Goal: Transaction & Acquisition: Purchase product/service

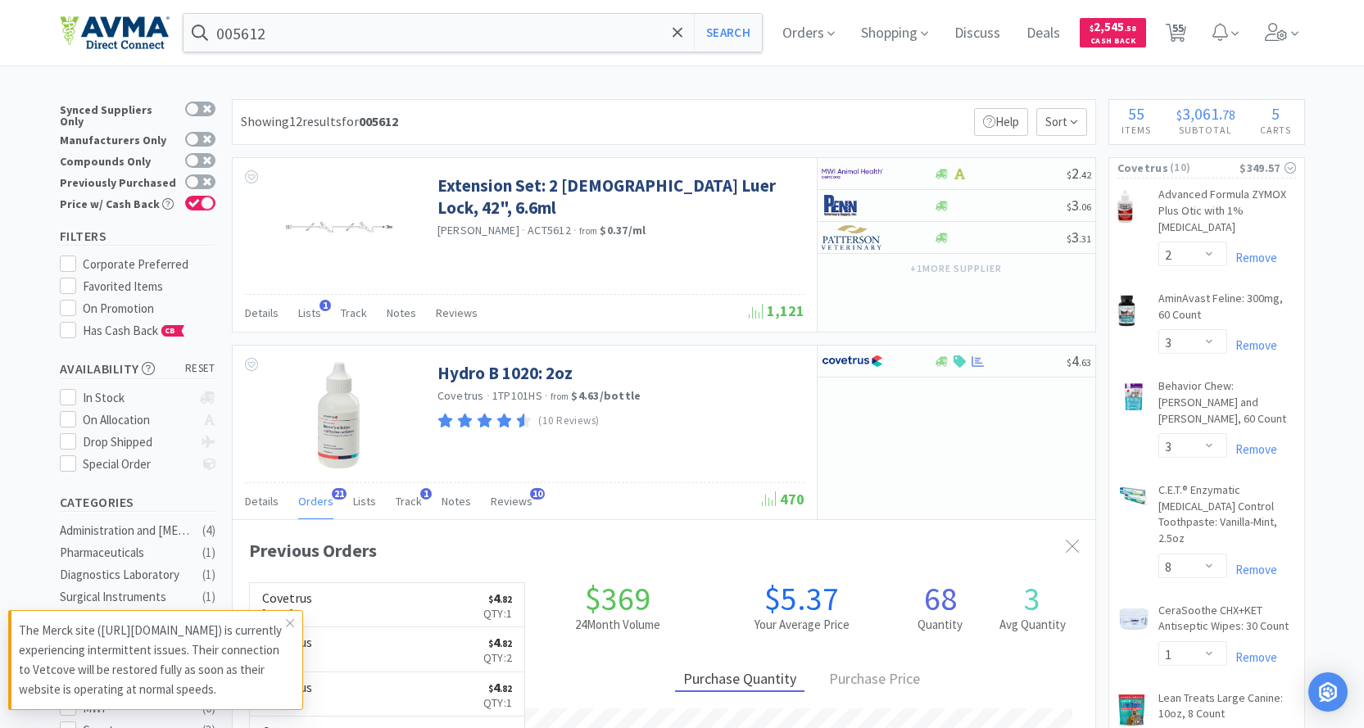
select select "2"
select select "3"
select select "8"
select select "1"
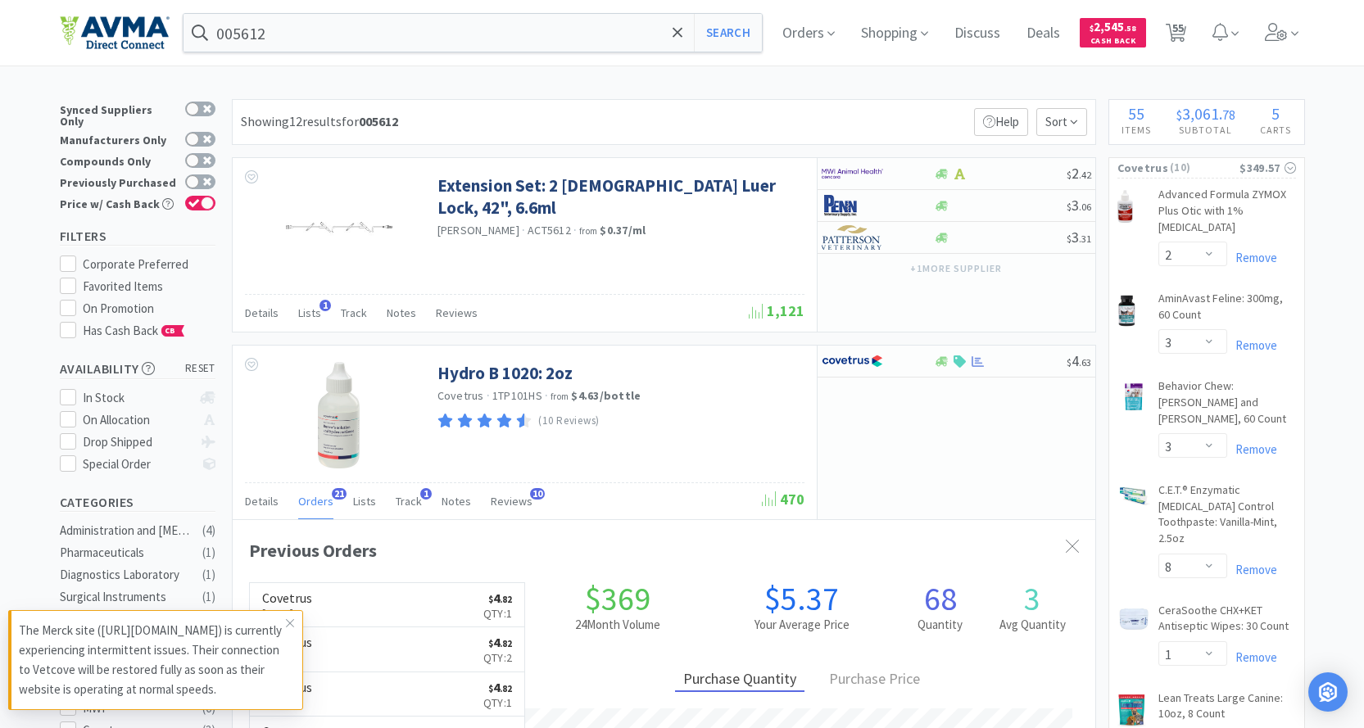
select select "1"
select select "2"
select select "1"
select select "3"
select select "1"
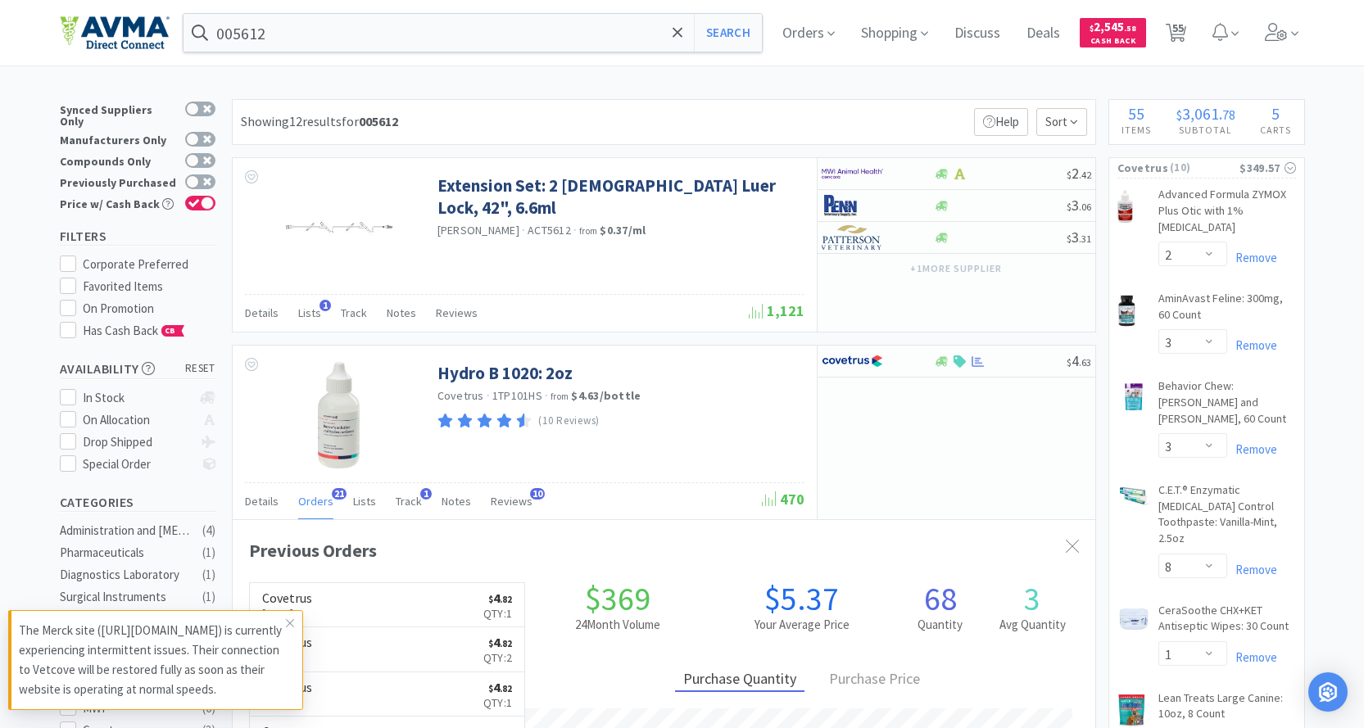
select select "1"
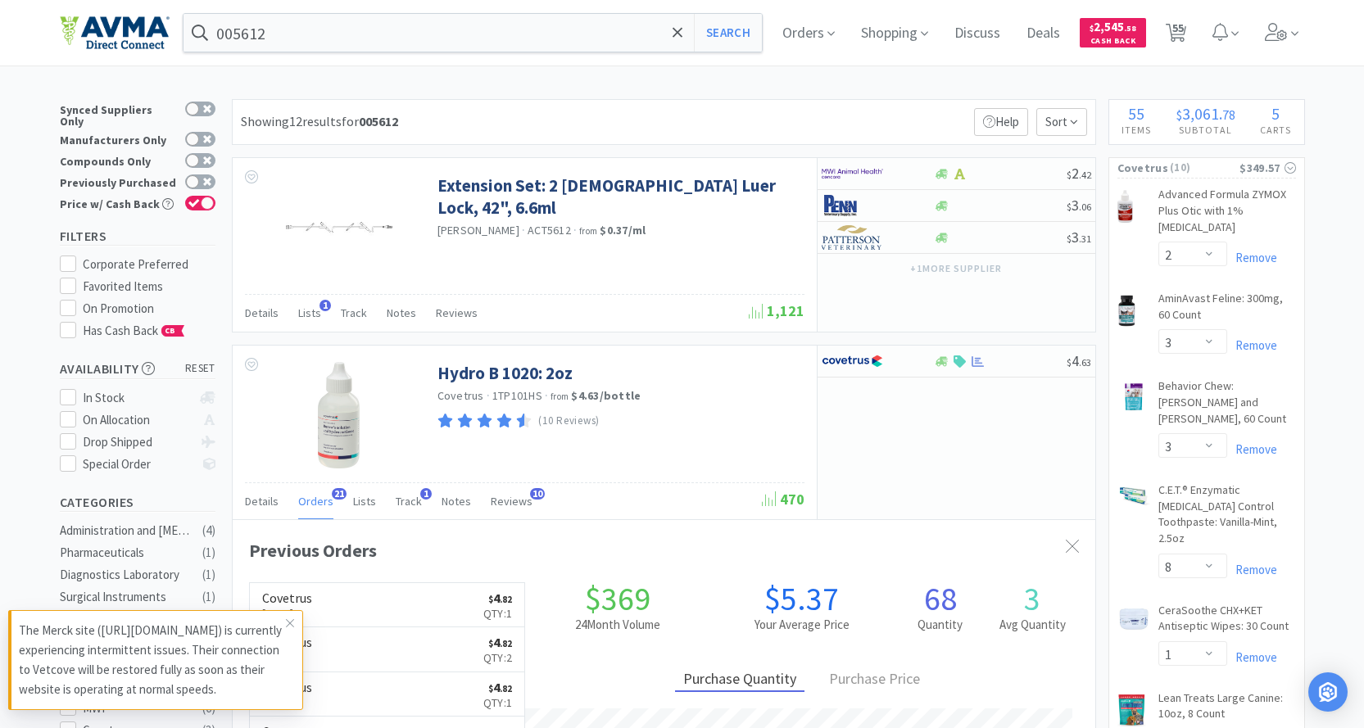
select select "24"
select select "1"
select select "12"
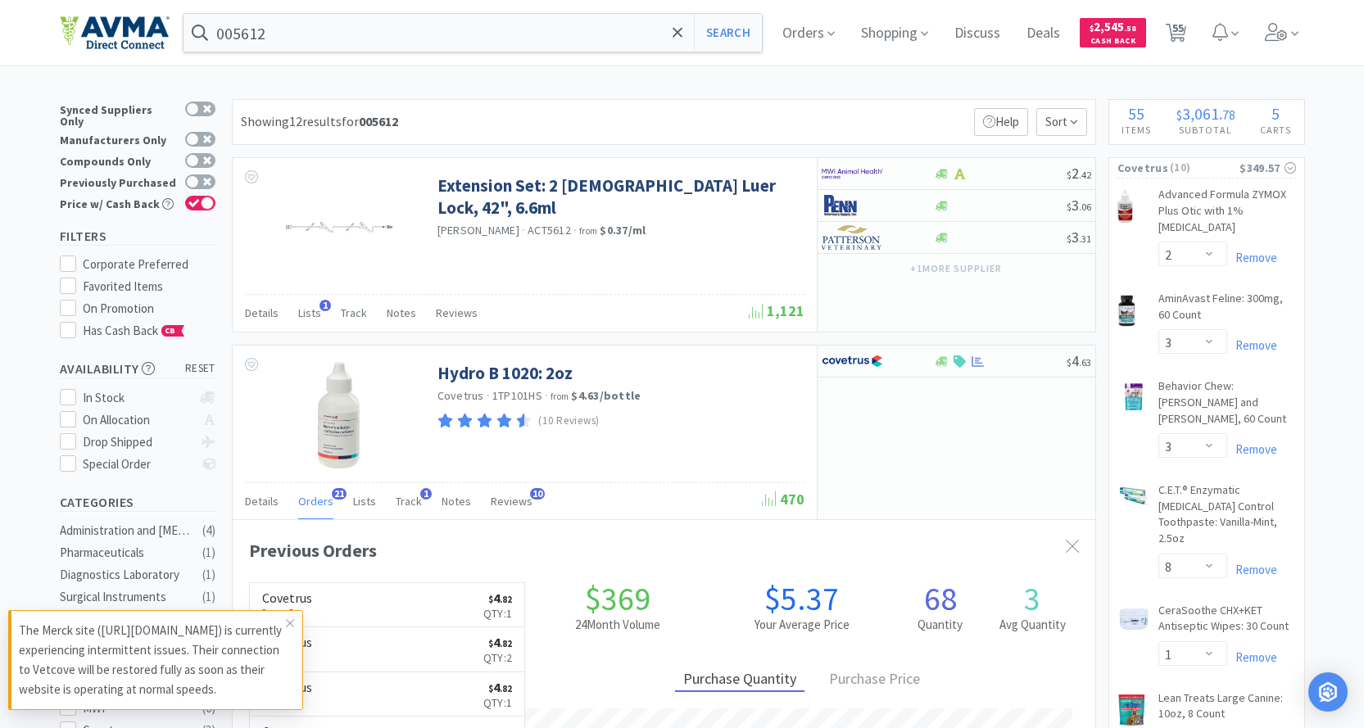
select select "2"
select select "4"
select select "5"
select select "2"
select select "1"
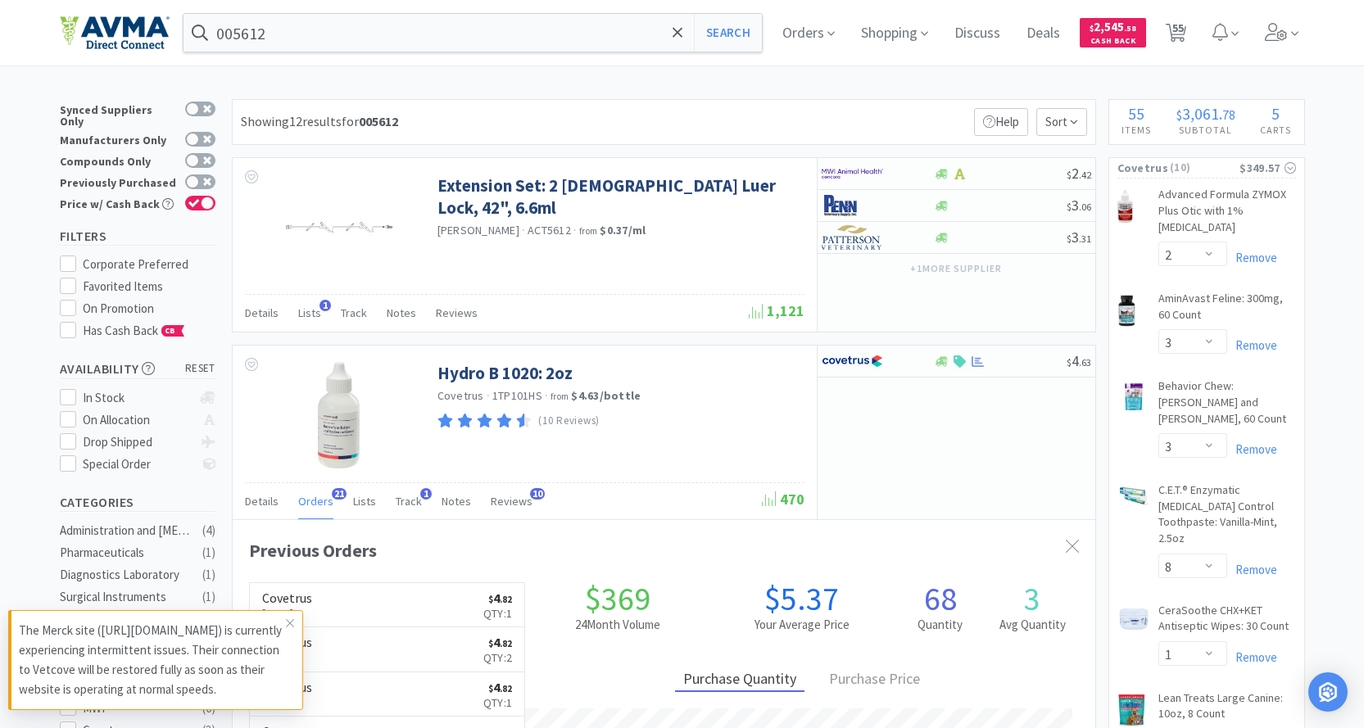
select select "1"
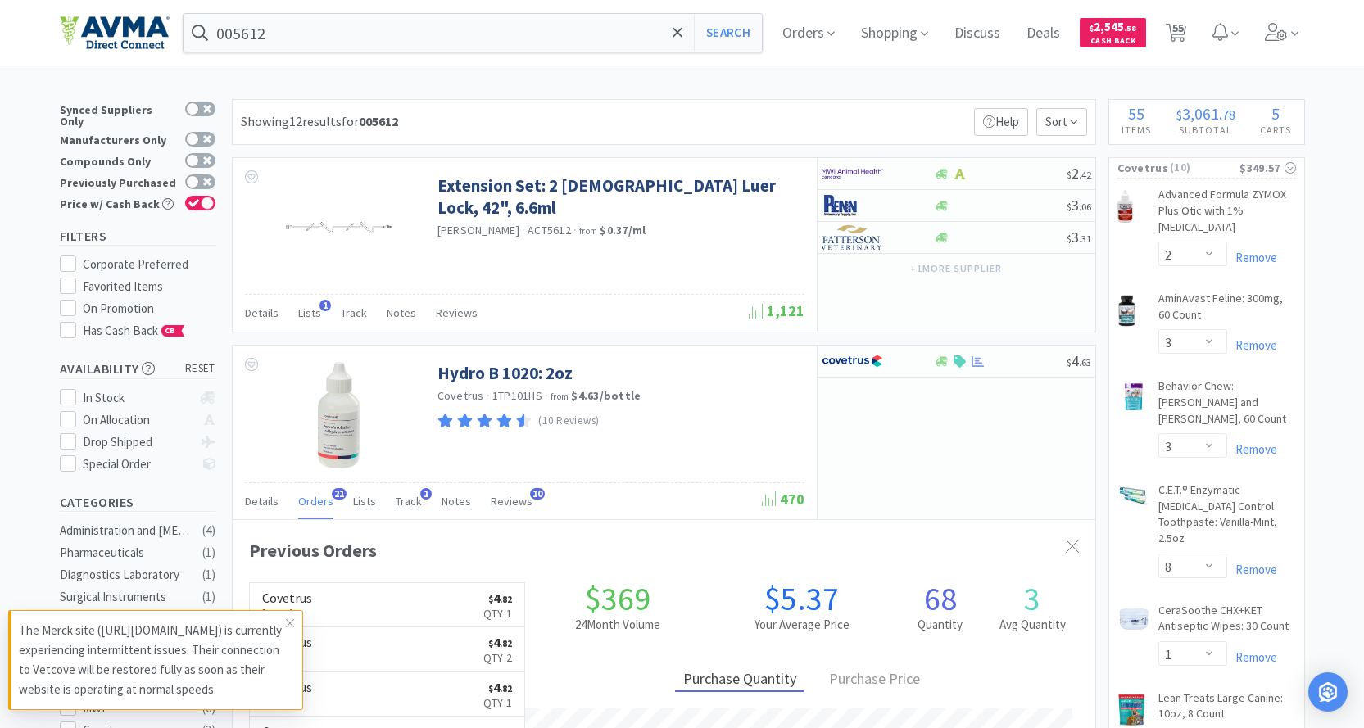
select select "2"
select select "10"
select select "5"
select select "1"
select select "4"
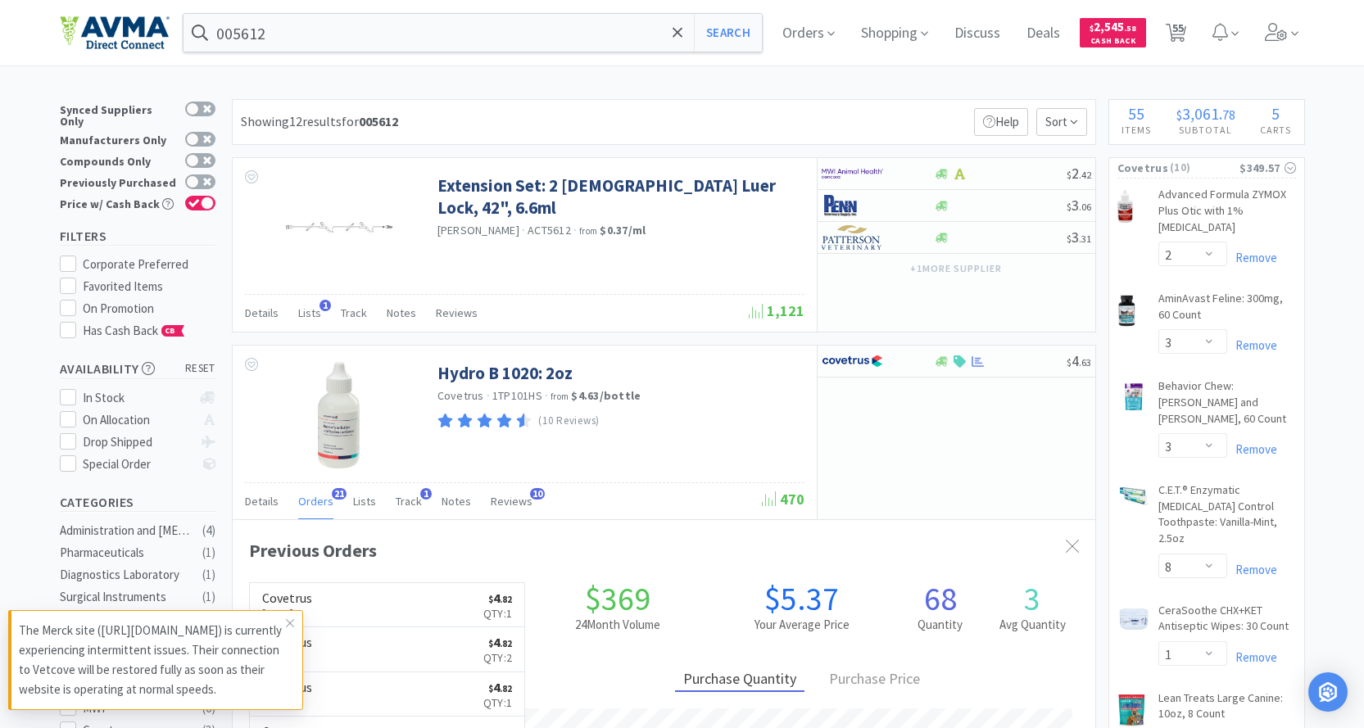
select select "1"
select select "12"
select select "5"
select select "4"
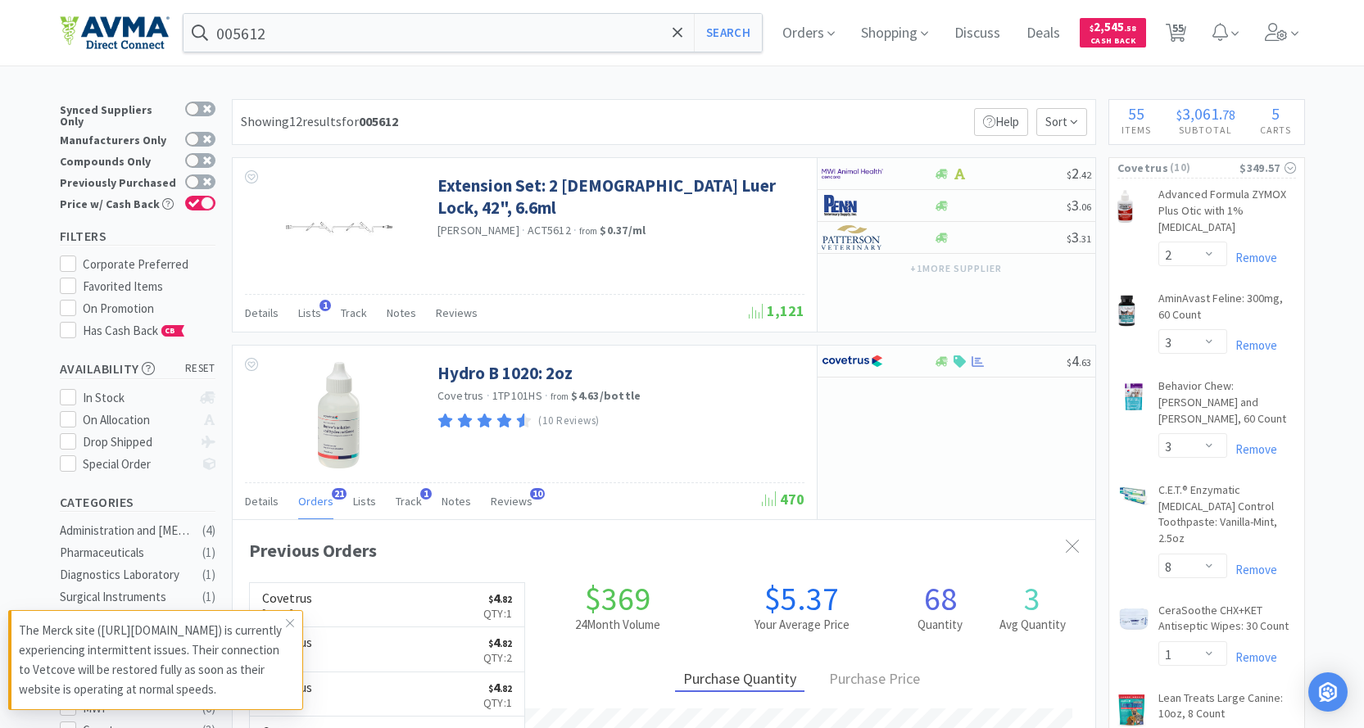
select select "1"
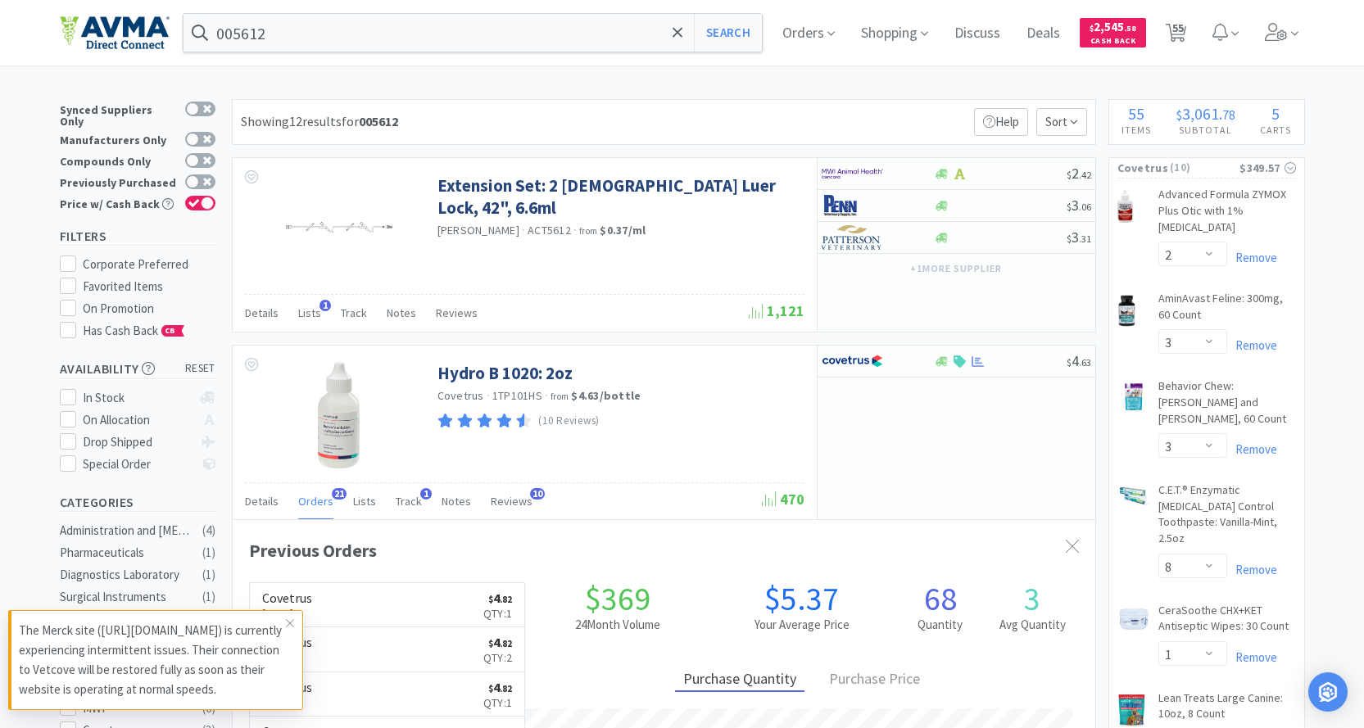
select select "12"
select select "1"
select select "5"
select select "8"
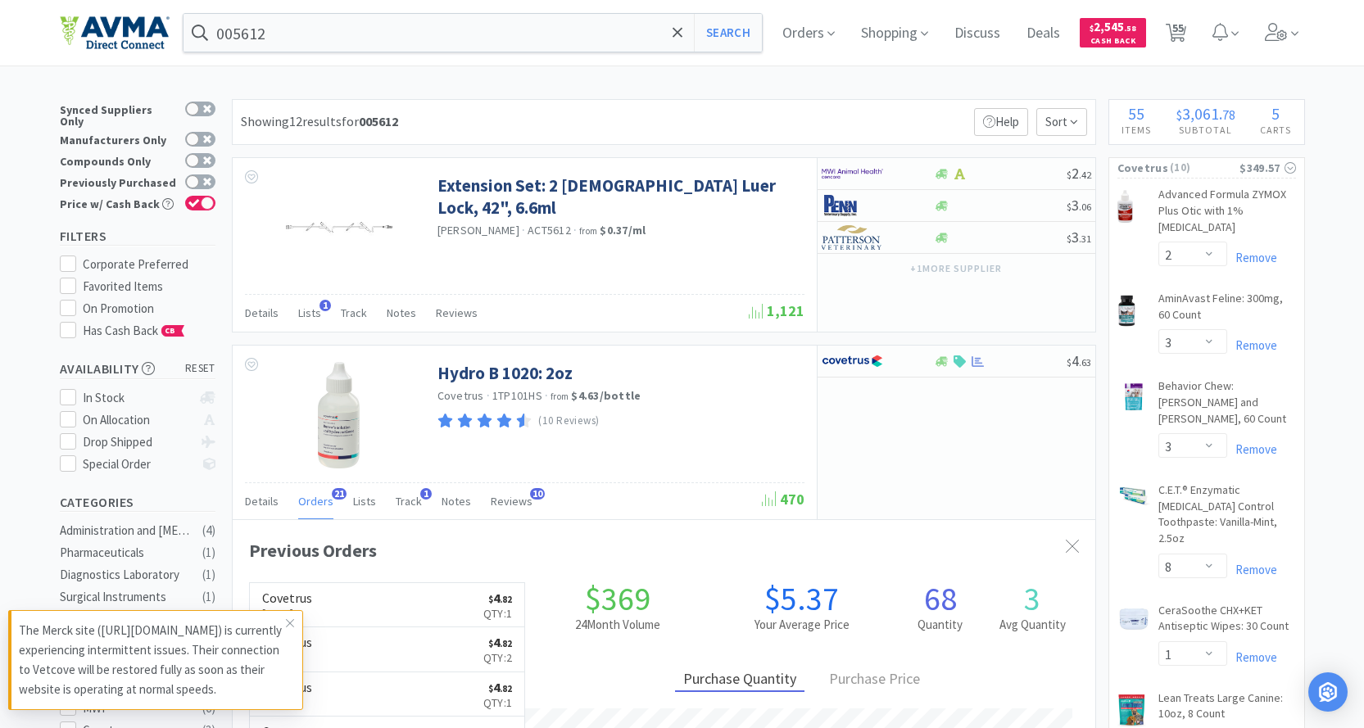
select select "6"
select select "8"
select select "3"
select select "12"
select select "1"
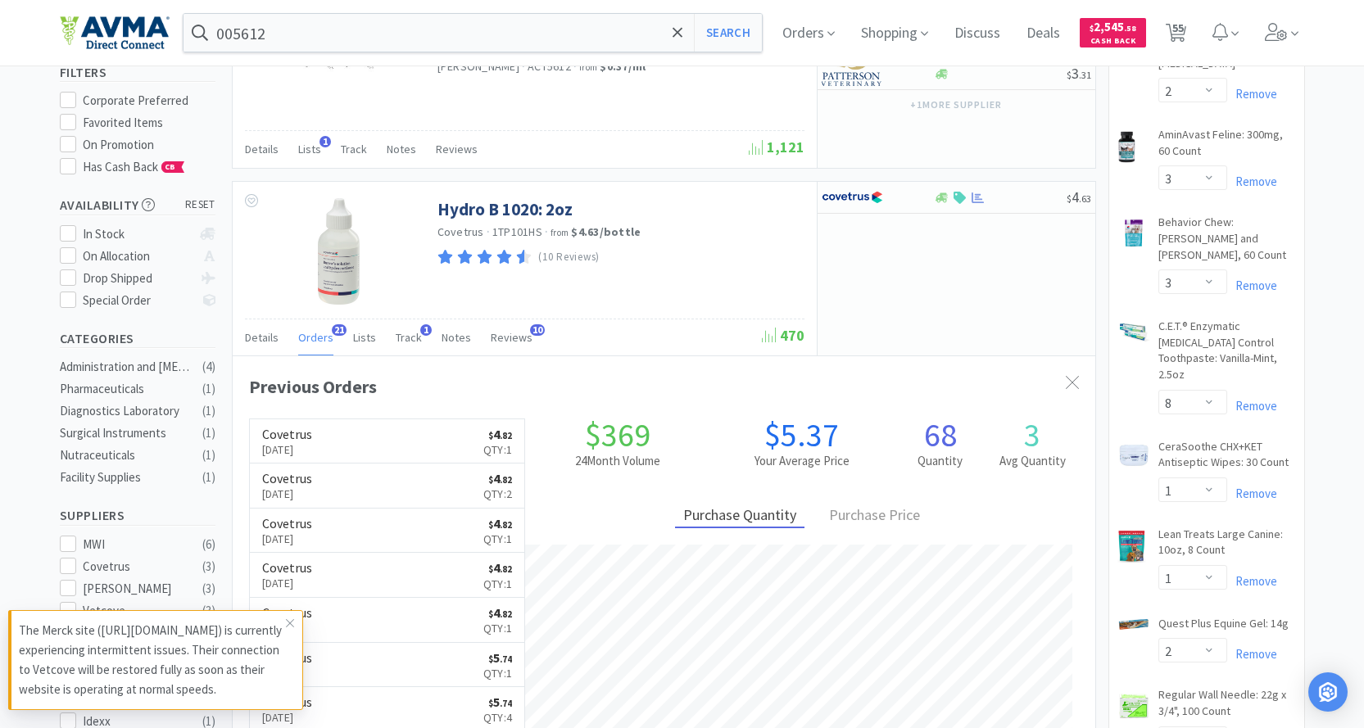
scroll to position [439, 863]
